Goal: Communication & Community: Answer question/provide support

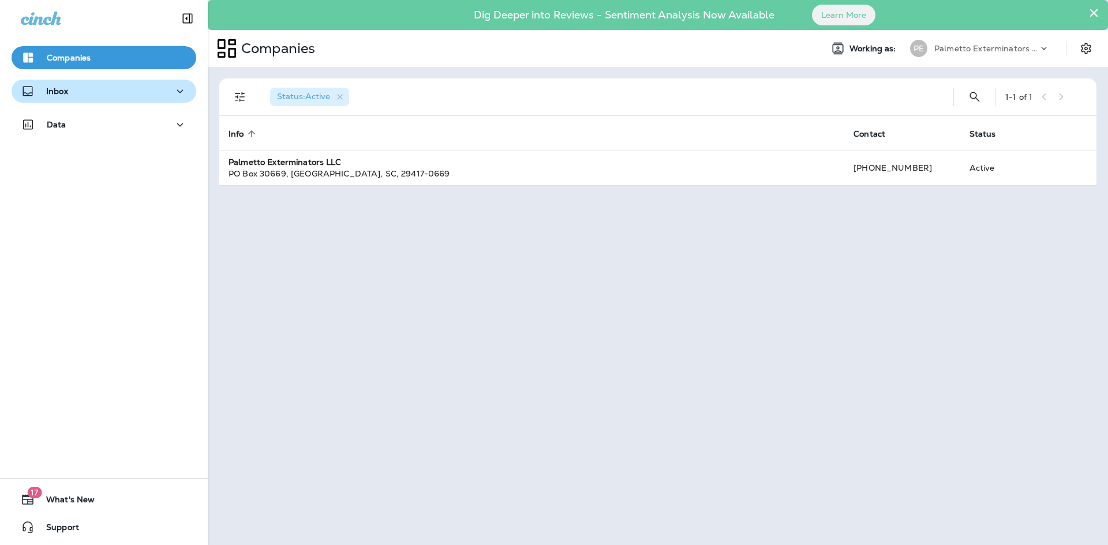
click at [181, 86] on icon "button" at bounding box center [180, 91] width 14 height 14
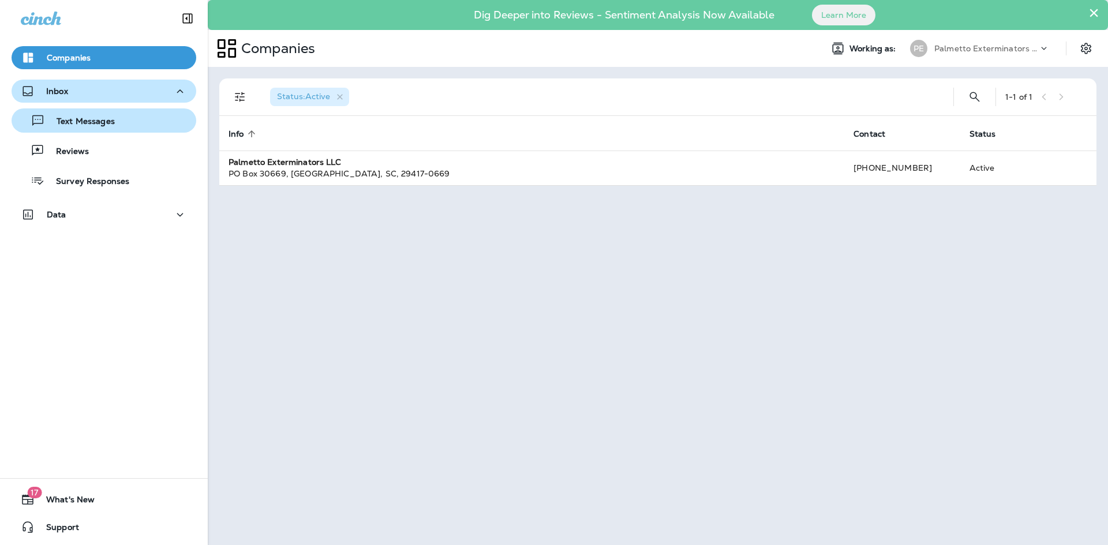
click at [138, 125] on div "Text Messages" at bounding box center [103, 120] width 175 height 17
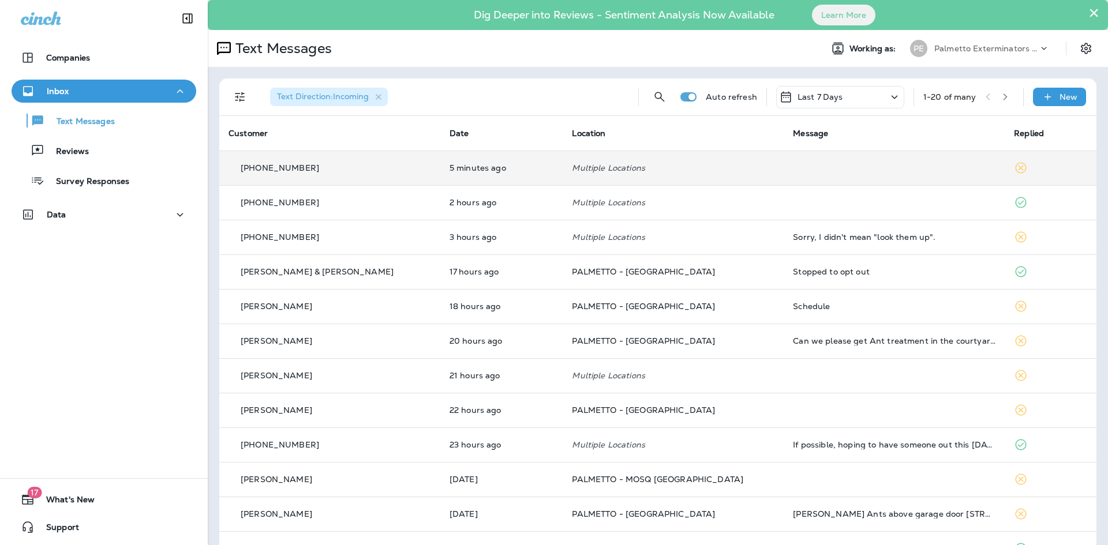
click at [746, 177] on td "Multiple Locations" at bounding box center [672, 168] width 221 height 35
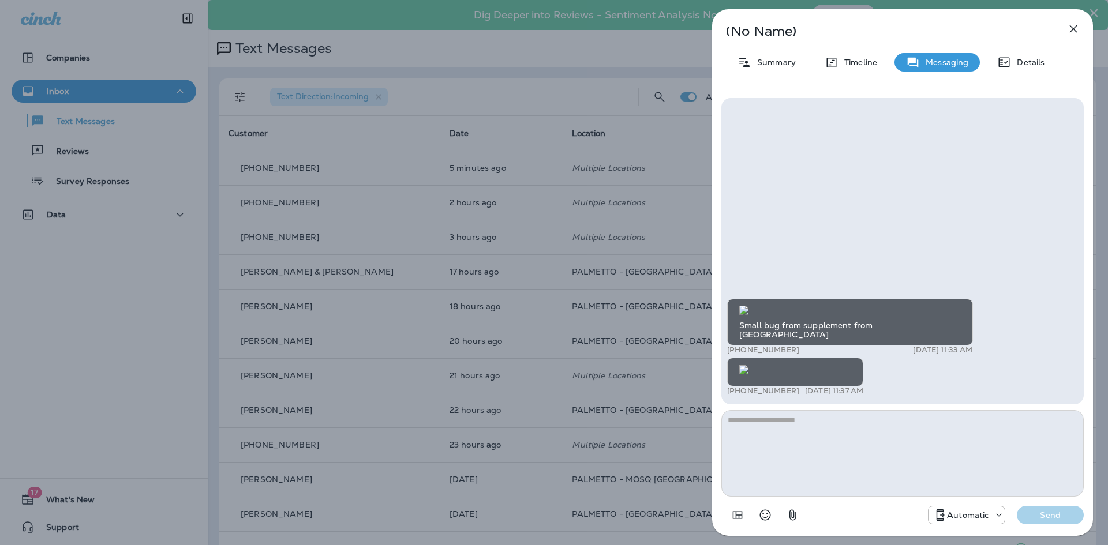
scroll to position [1, 0]
click at [789, 433] on textarea at bounding box center [902, 453] width 362 height 87
click at [789, 432] on textarea at bounding box center [902, 453] width 362 height 87
click at [787, 431] on textarea at bounding box center [902, 453] width 362 height 87
click at [768, 428] on textarea at bounding box center [902, 453] width 362 height 87
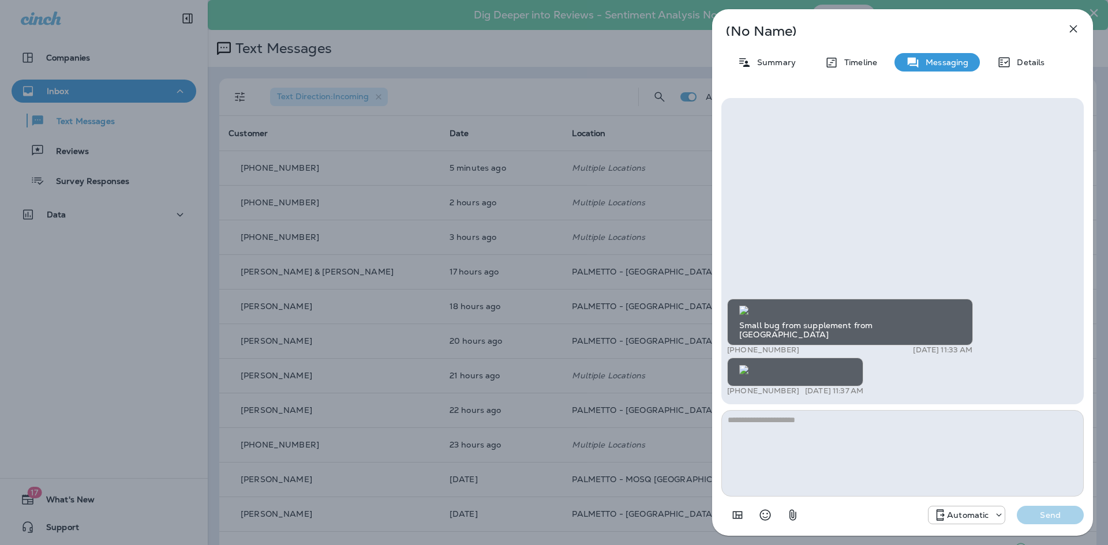
click at [768, 428] on textarea at bounding box center [902, 453] width 362 height 87
click at [768, 427] on textarea at bounding box center [902, 453] width 362 height 87
click at [768, 426] on textarea at bounding box center [902, 453] width 362 height 87
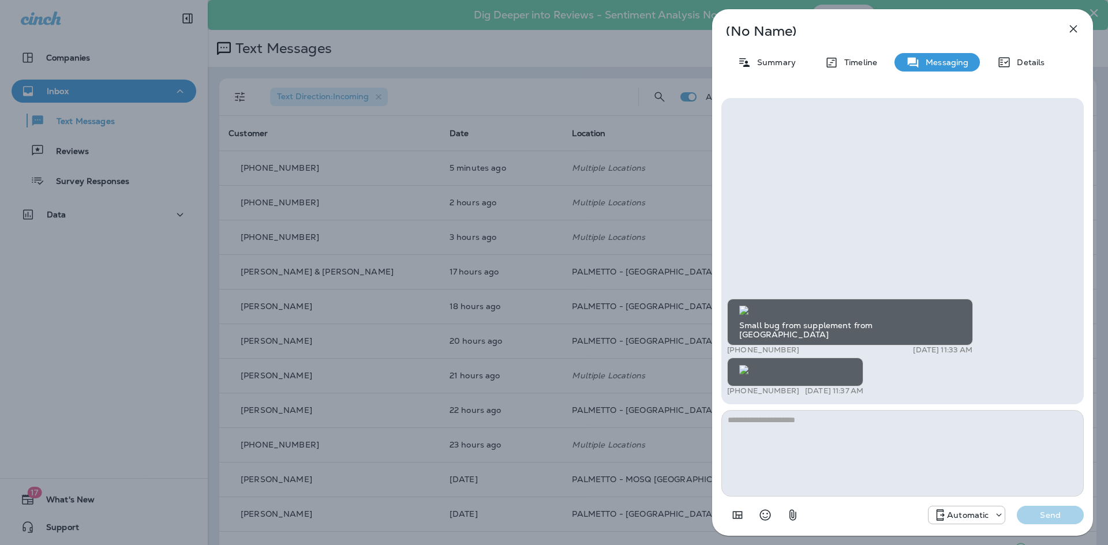
click at [768, 426] on textarea at bounding box center [902, 453] width 362 height 87
click at [908, 426] on textarea at bounding box center [902, 453] width 362 height 87
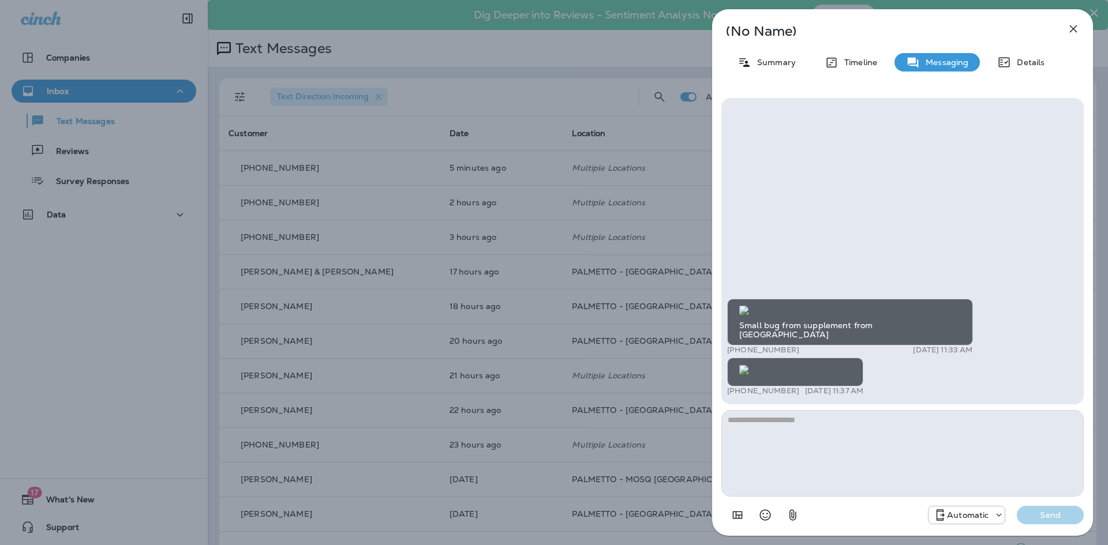
click at [904, 427] on textarea at bounding box center [902, 453] width 362 height 87
click at [846, 453] on textarea at bounding box center [902, 453] width 362 height 87
click at [1075, 29] on icon "button" at bounding box center [1073, 29] width 14 height 14
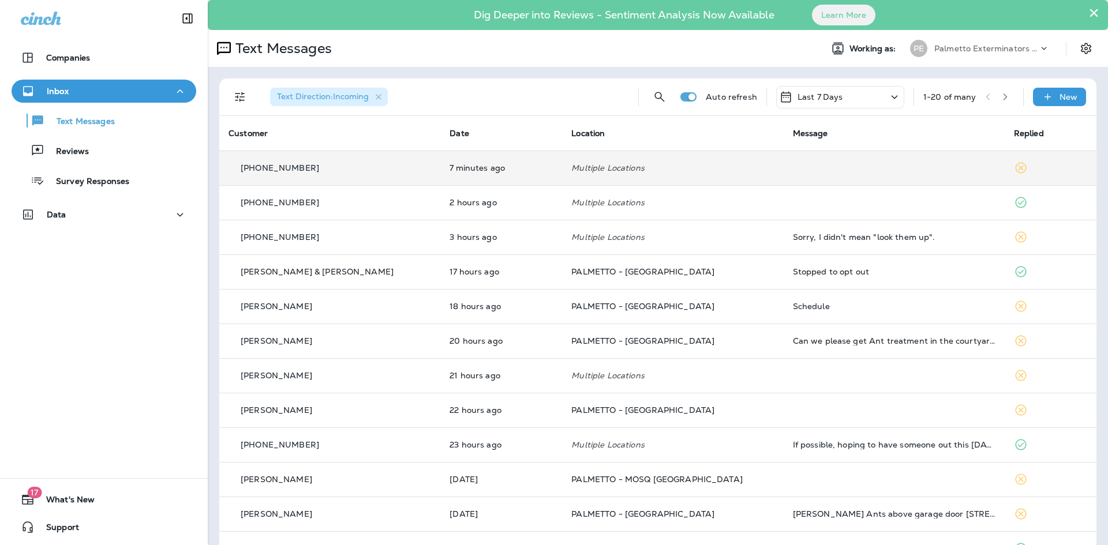
click at [839, 156] on td at bounding box center [893, 168] width 221 height 35
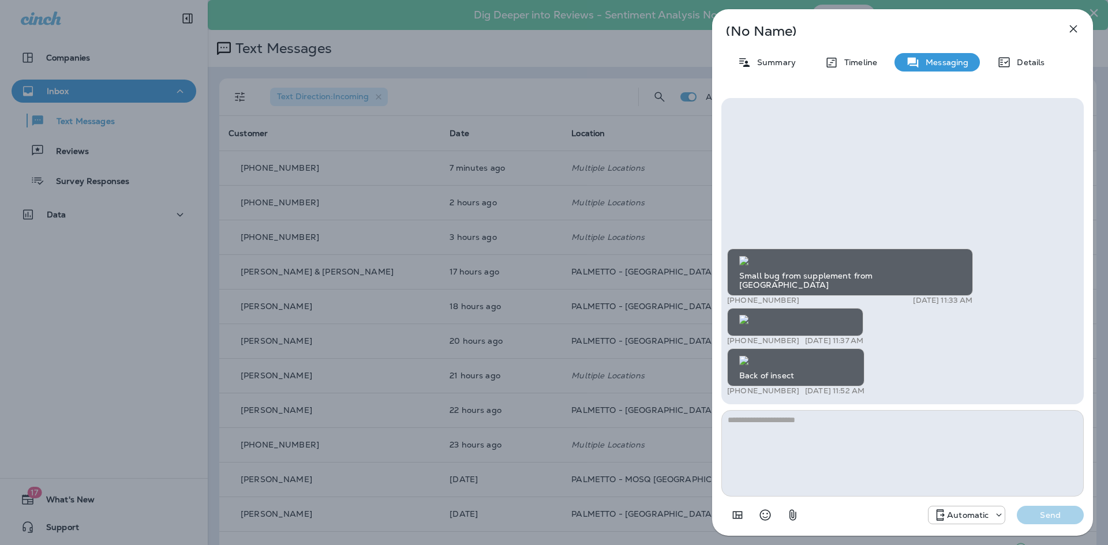
click at [748, 356] on img at bounding box center [743, 360] width 9 height 9
click at [1053, 260] on div "Small bug from supplement from [GEOGRAPHIC_DATA] +1 (843) 345-6408 [DATE] 11:33…" at bounding box center [902, 324] width 351 height 150
click at [748, 265] on img at bounding box center [743, 260] width 9 height 9
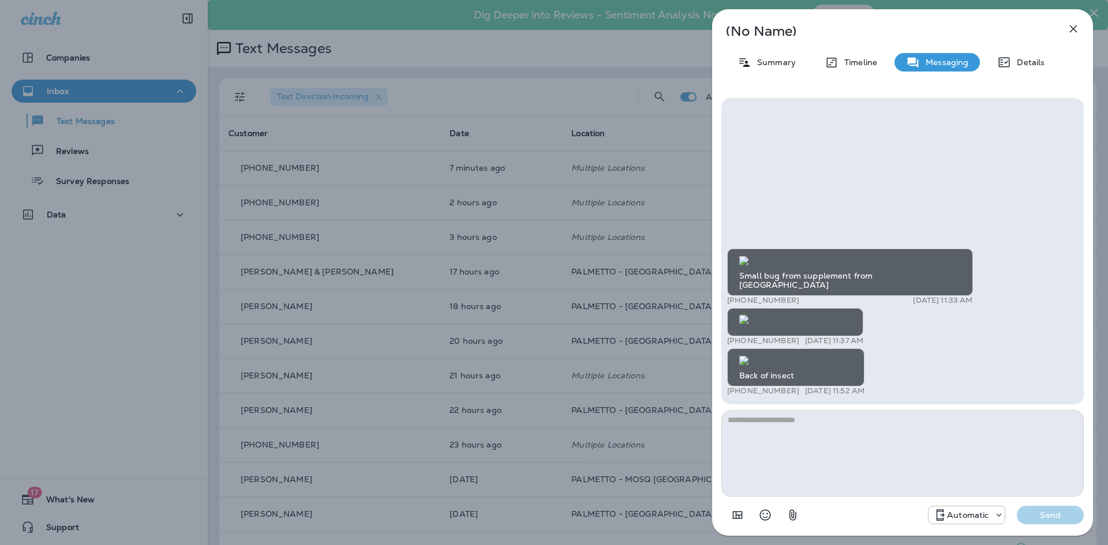
click at [748, 356] on img at bounding box center [743, 360] width 9 height 9
click at [748, 315] on img at bounding box center [743, 319] width 9 height 9
click at [748, 356] on img at bounding box center [743, 360] width 9 height 9
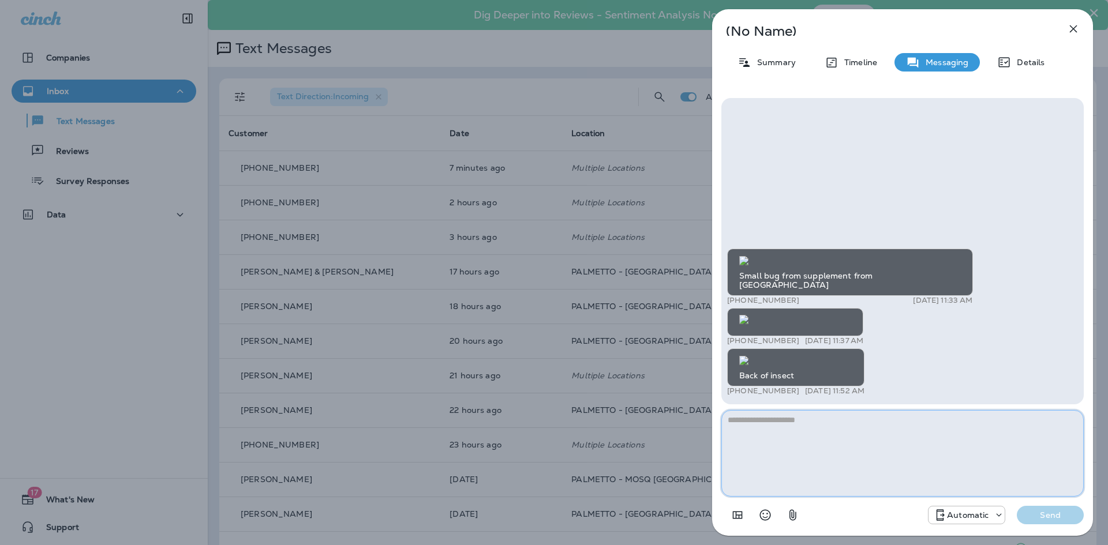
click at [837, 434] on textarea at bounding box center [902, 453] width 362 height 87
click at [905, 465] on textarea at bounding box center [902, 453] width 362 height 87
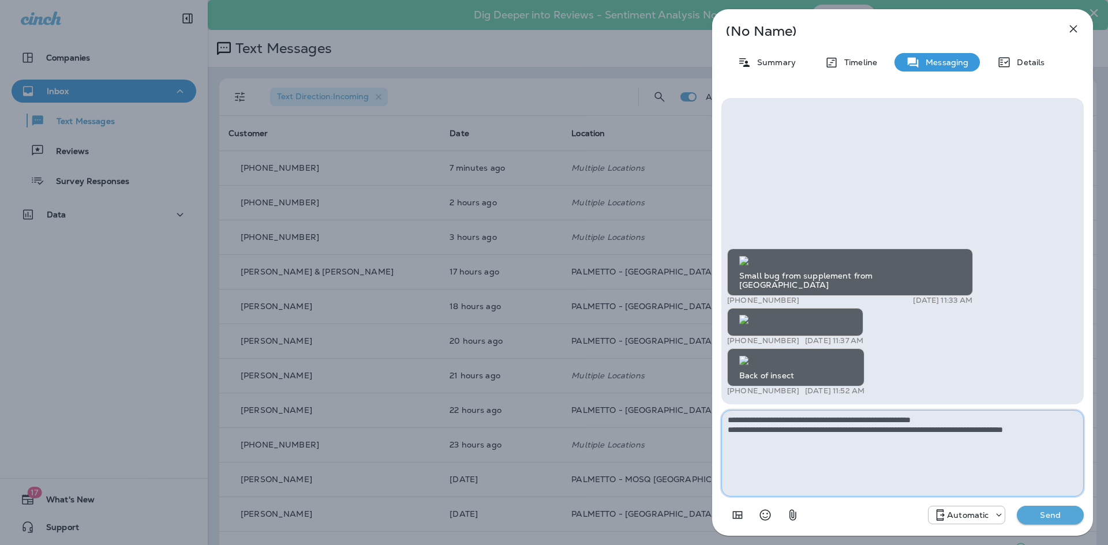
type textarea "**********"
click at [1052, 509] on button "Send" at bounding box center [1050, 515] width 67 height 18
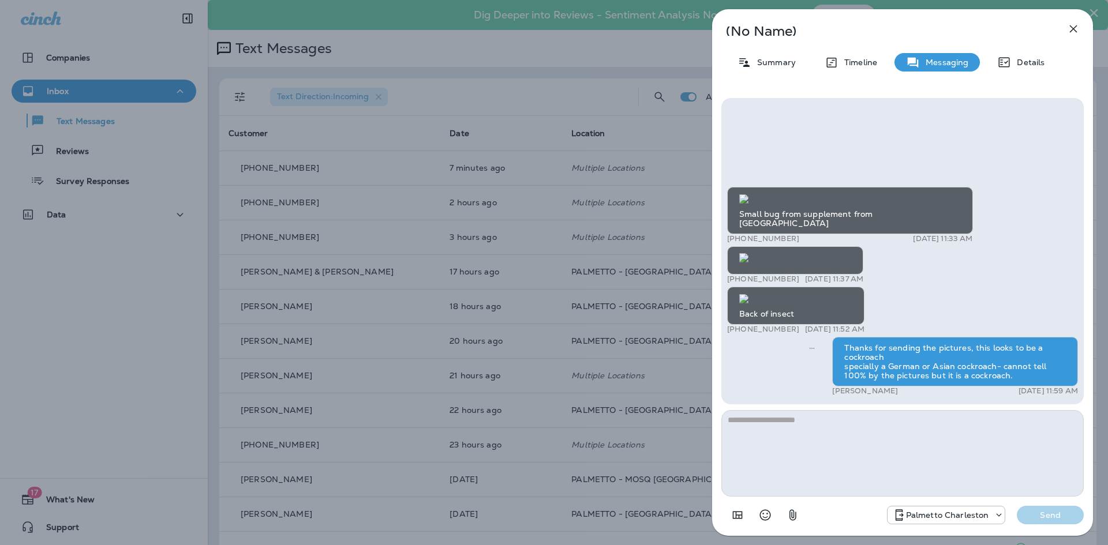
click at [1076, 22] on icon "button" at bounding box center [1073, 29] width 14 height 14
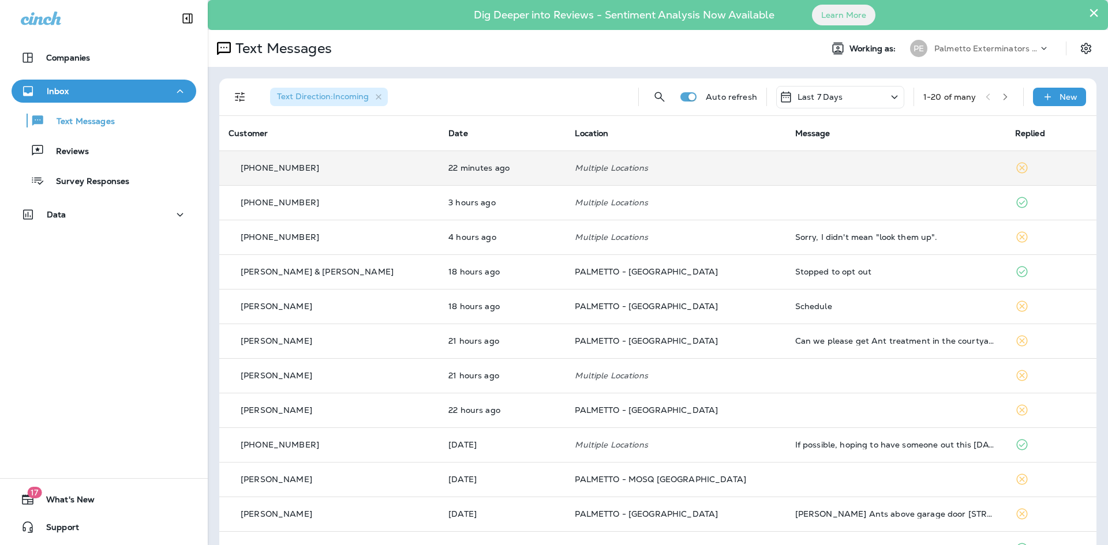
click at [892, 174] on td at bounding box center [896, 168] width 220 height 35
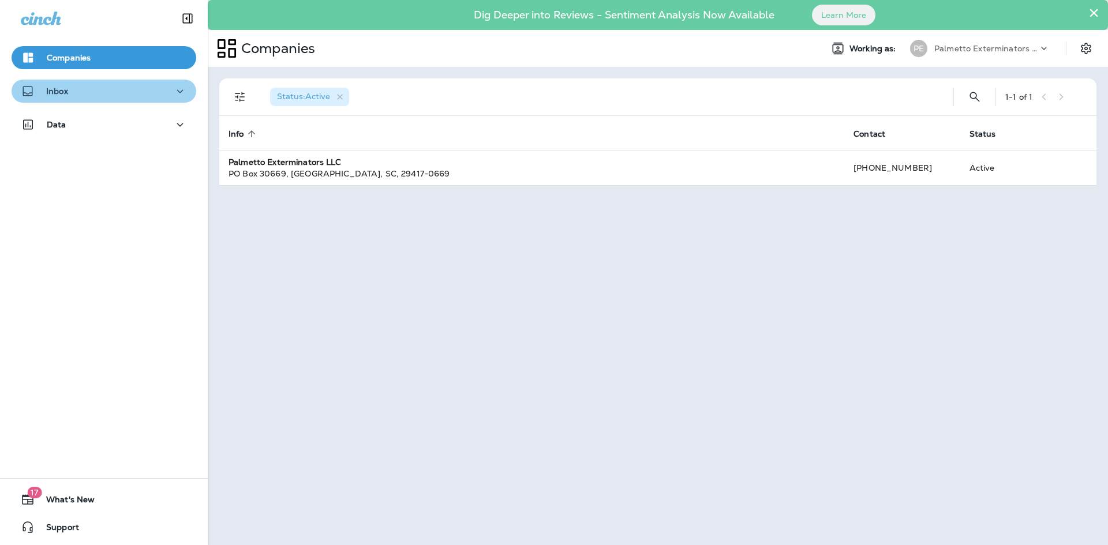
click at [118, 87] on div "Inbox" at bounding box center [104, 91] width 166 height 14
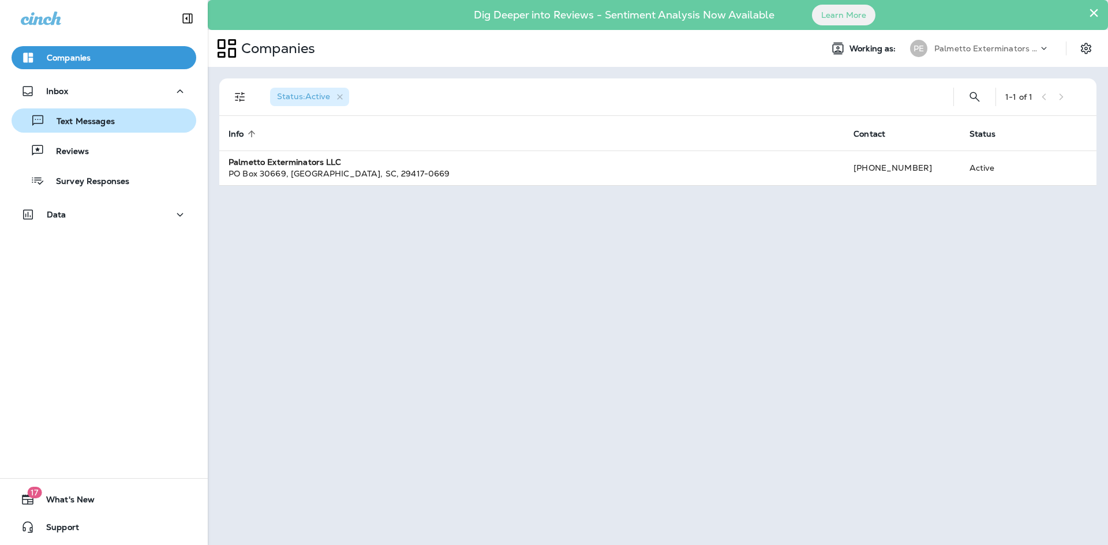
click at [115, 122] on div "Text Messages" at bounding box center [103, 120] width 175 height 17
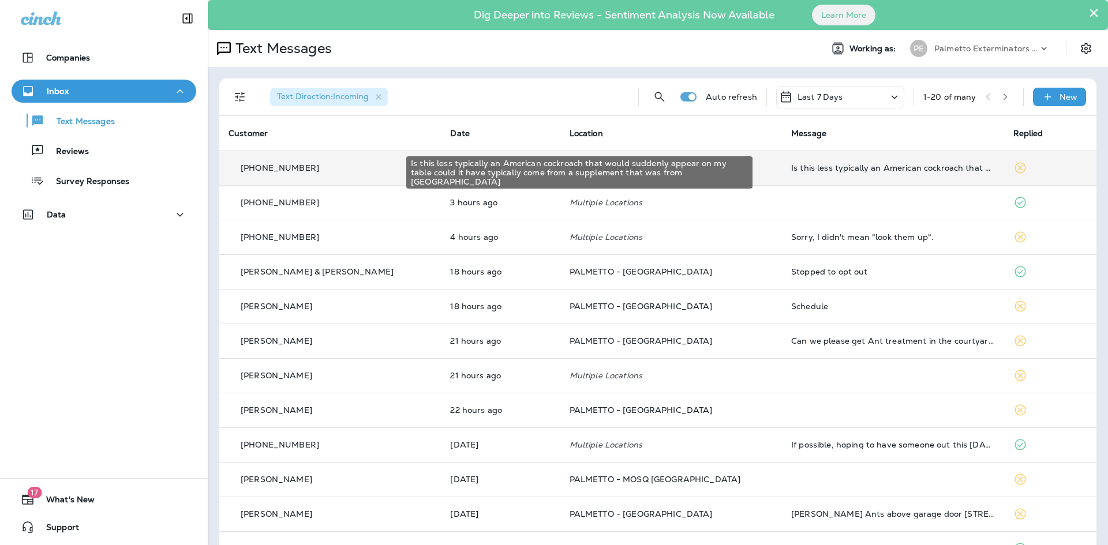
click at [793, 171] on div "Is this less typically an American cockroach that would suddenly appear on my t…" at bounding box center [892, 167] width 203 height 9
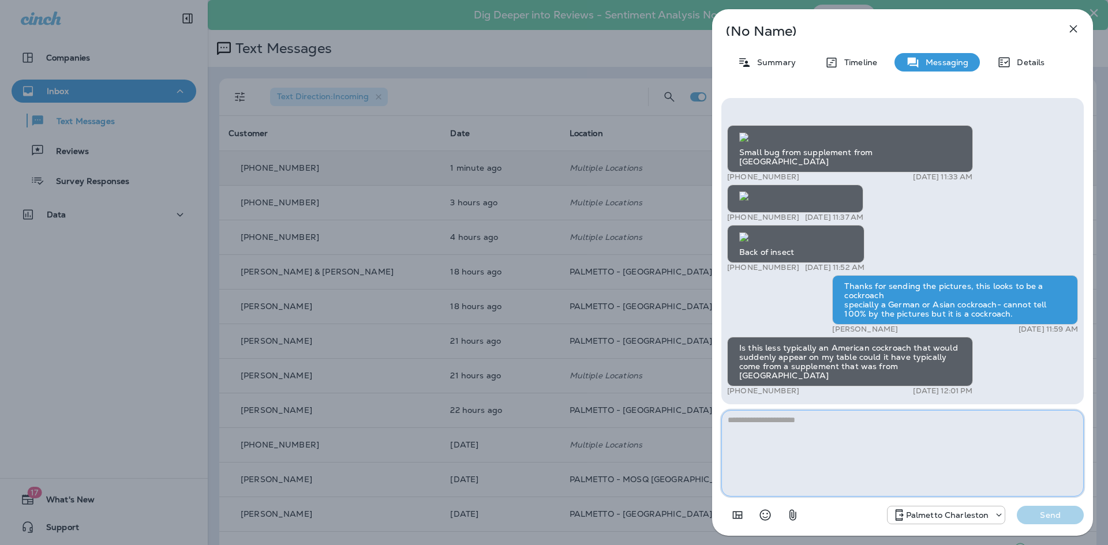
click at [777, 460] on textarea at bounding box center [902, 453] width 362 height 87
click at [809, 427] on textarea at bounding box center [902, 453] width 362 height 87
drag, startPoint x: 736, startPoint y: 422, endPoint x: 729, endPoint y: 422, distance: 6.9
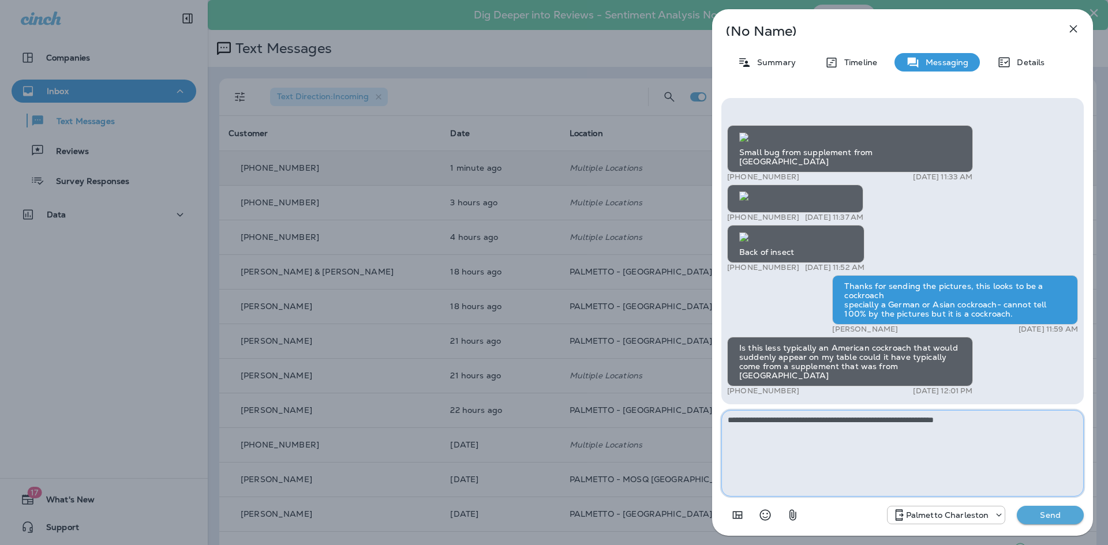
click at [729, 422] on textarea "**********" at bounding box center [902, 453] width 362 height 87
click at [1003, 419] on textarea "**********" at bounding box center [902, 453] width 362 height 87
type textarea "**********"
click at [1059, 519] on p "Send" at bounding box center [1050, 515] width 48 height 10
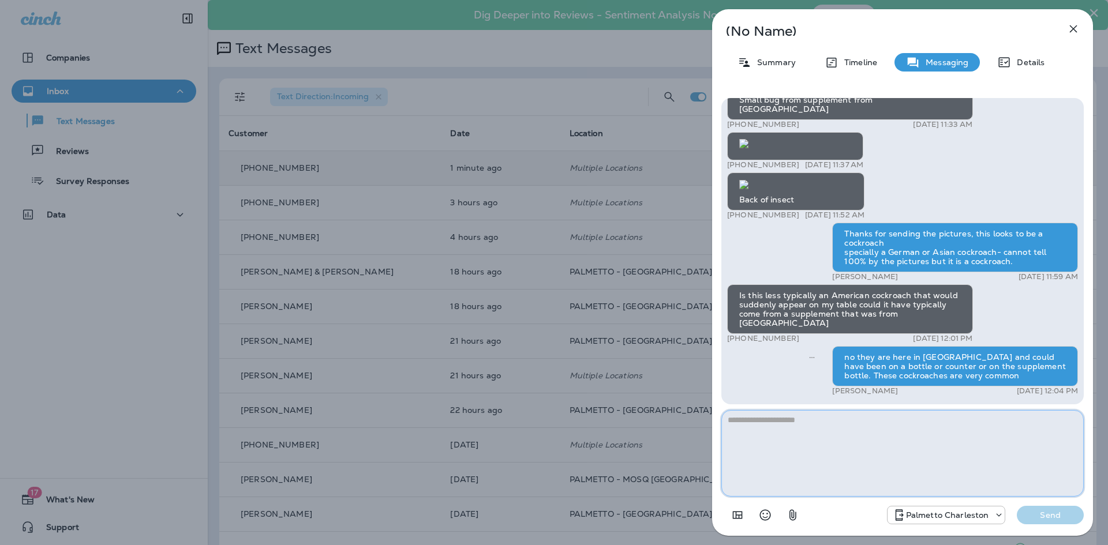
click at [905, 461] on textarea at bounding box center [902, 453] width 362 height 87
type textarea "**********"
click at [1045, 509] on button "Send" at bounding box center [1050, 515] width 67 height 18
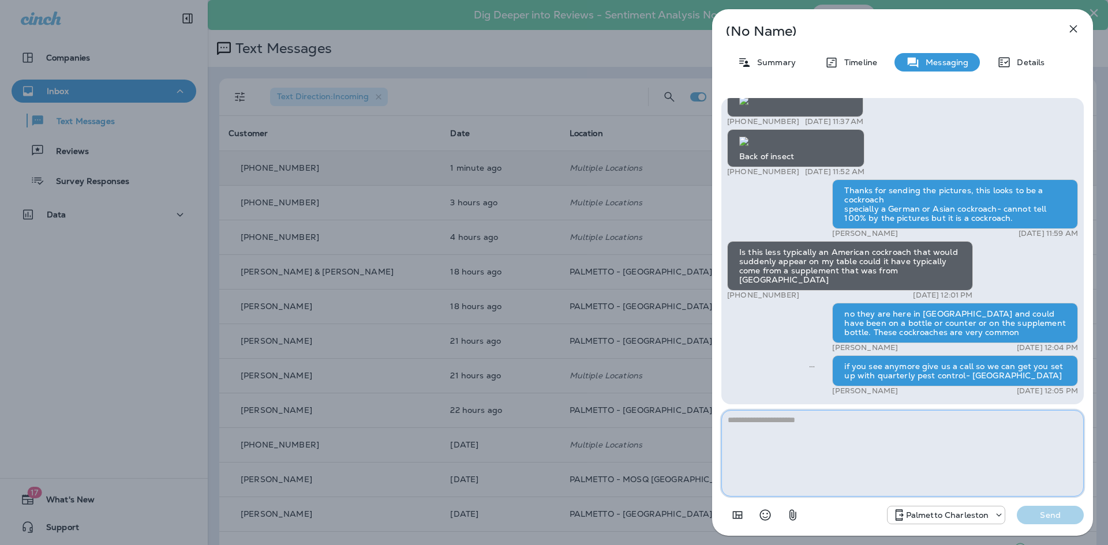
click at [939, 440] on textarea at bounding box center [902, 453] width 362 height 87
click at [1072, 36] on button "button" at bounding box center [1073, 28] width 23 height 23
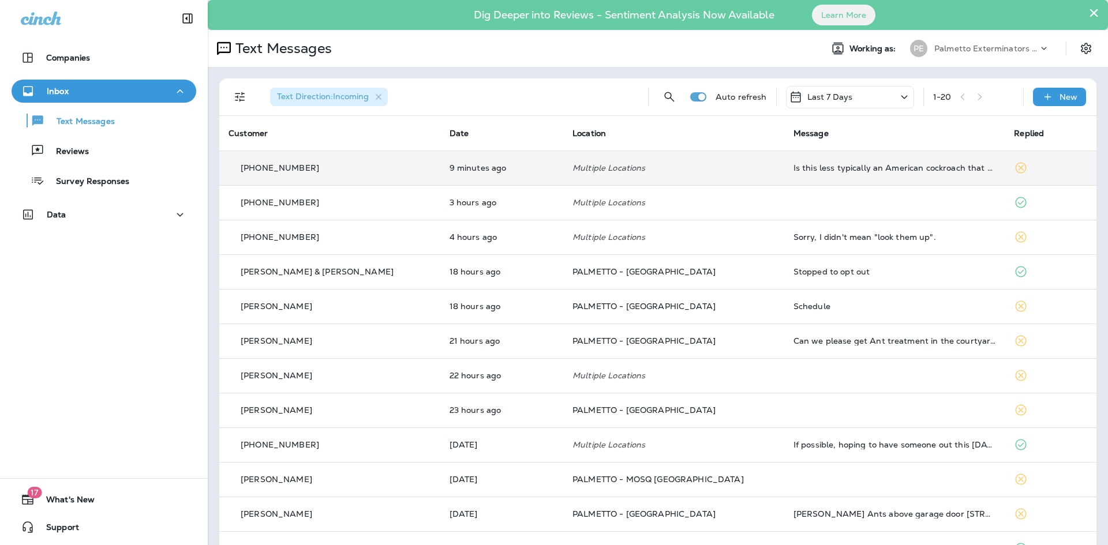
click at [805, 174] on td "Is this less typically an American cockroach that would suddenly appear on my t…" at bounding box center [894, 168] width 221 height 35
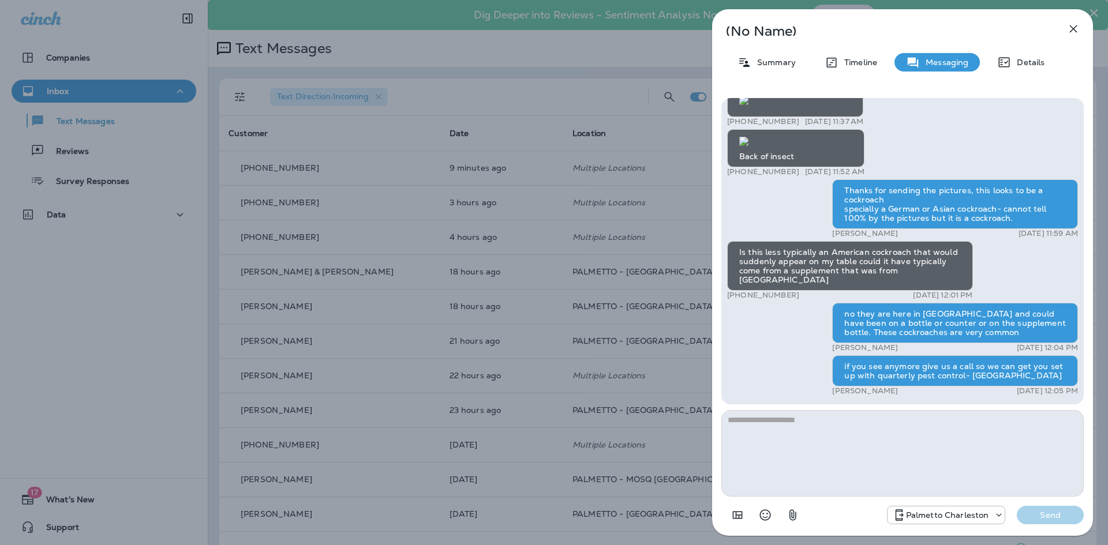
drag, startPoint x: 1077, startPoint y: 29, endPoint x: 1074, endPoint y: 24, distance: 6.5
click at [1077, 29] on icon "button" at bounding box center [1073, 29] width 14 height 14
